Goal: Task Accomplishment & Management: Use online tool/utility

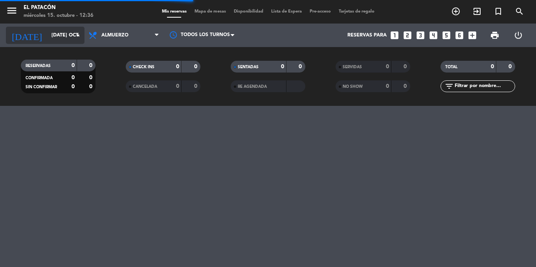
click at [77, 36] on icon "arrow_drop_down" at bounding box center [77, 35] width 9 height 9
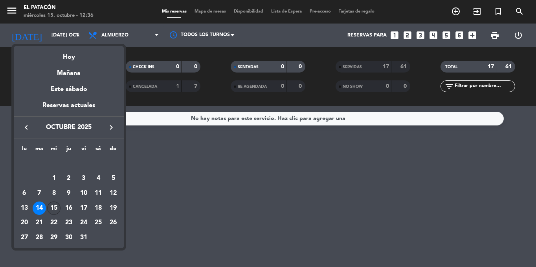
click at [52, 207] on div "15" at bounding box center [53, 208] width 13 height 13
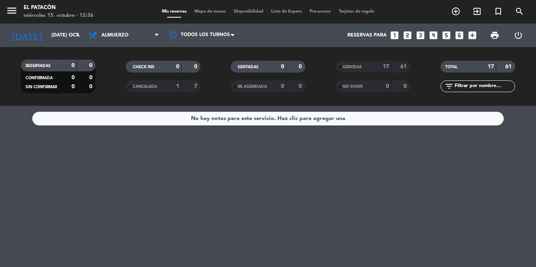
type input "mié. [DATE]"
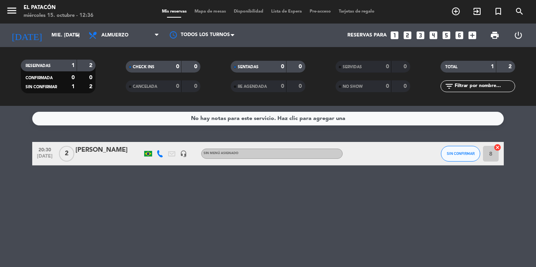
click at [208, 13] on span "Mapa de mesas" at bounding box center [209, 11] width 39 height 4
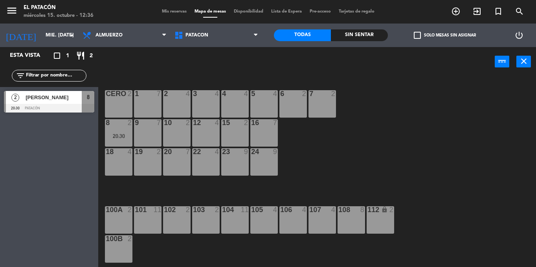
click at [203, 123] on div at bounding box center [205, 122] width 13 height 7
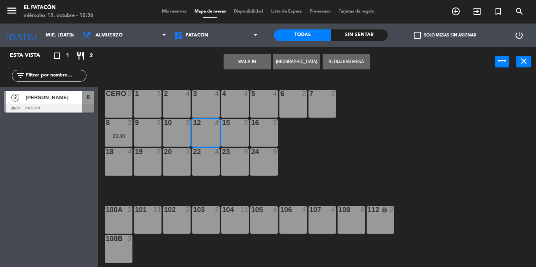
click at [249, 64] on button "WALK IN" at bounding box center [246, 62] width 47 height 16
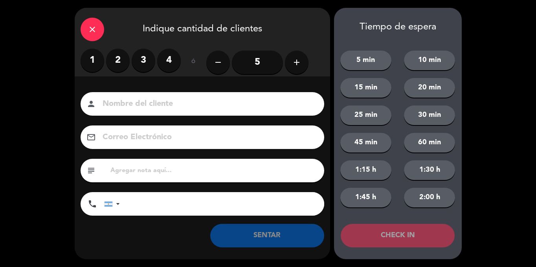
click at [115, 63] on label "2" at bounding box center [118, 61] width 24 height 24
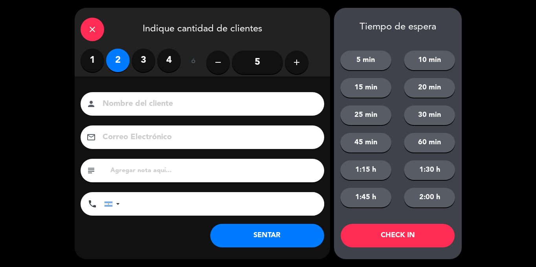
click at [262, 229] on button "SENTAR" at bounding box center [267, 236] width 114 height 24
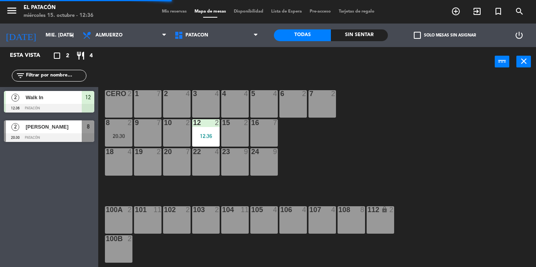
click at [260, 107] on div "5 4" at bounding box center [263, 103] width 27 height 27
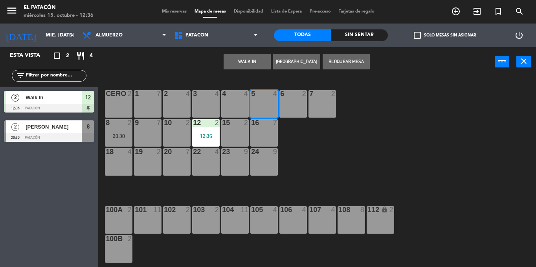
click at [252, 57] on button "WALK IN" at bounding box center [246, 62] width 47 height 16
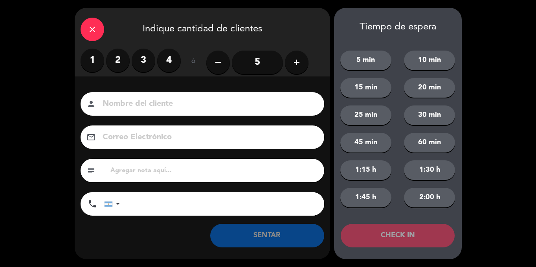
click at [143, 56] on label "3" at bounding box center [144, 61] width 24 height 24
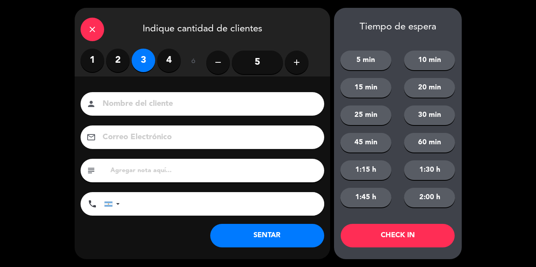
click at [262, 238] on button "SENTAR" at bounding box center [267, 236] width 114 height 24
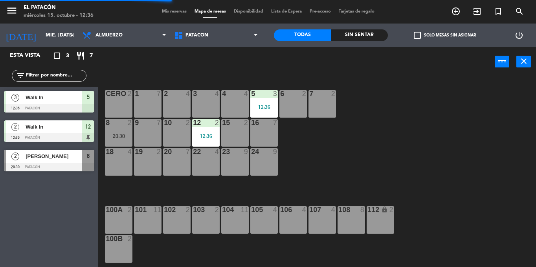
click at [347, 155] on div "1 7 2 4 3 4 4 4 5 3 12:36 6 2 7 2 CERO 2 8 2 20:30 9 7 10 2 12 2 12:36 15 2 16 …" at bounding box center [320, 172] width 432 height 191
